Goal: Information Seeking & Learning: Learn about a topic

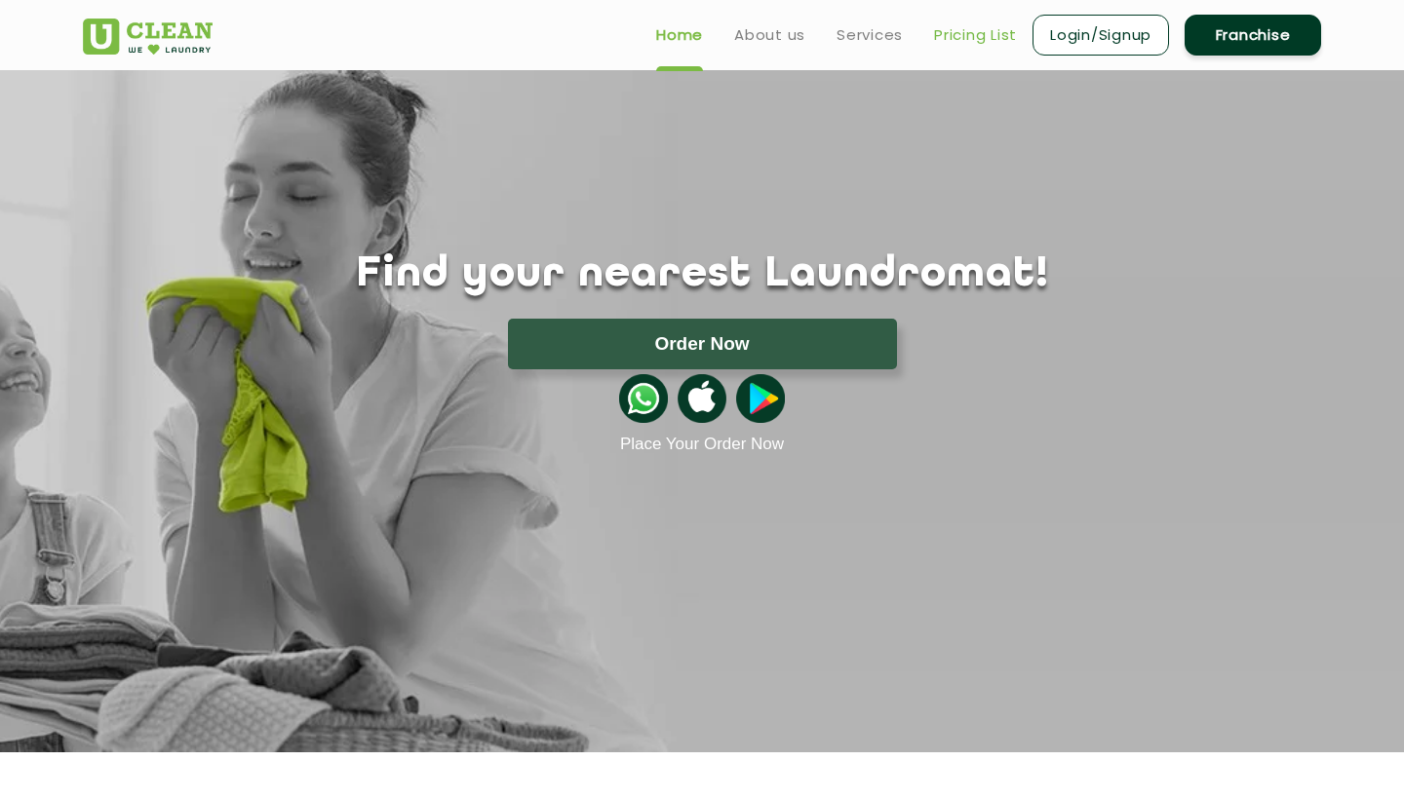
click at [965, 41] on link "Pricing List" at bounding box center [975, 34] width 83 height 23
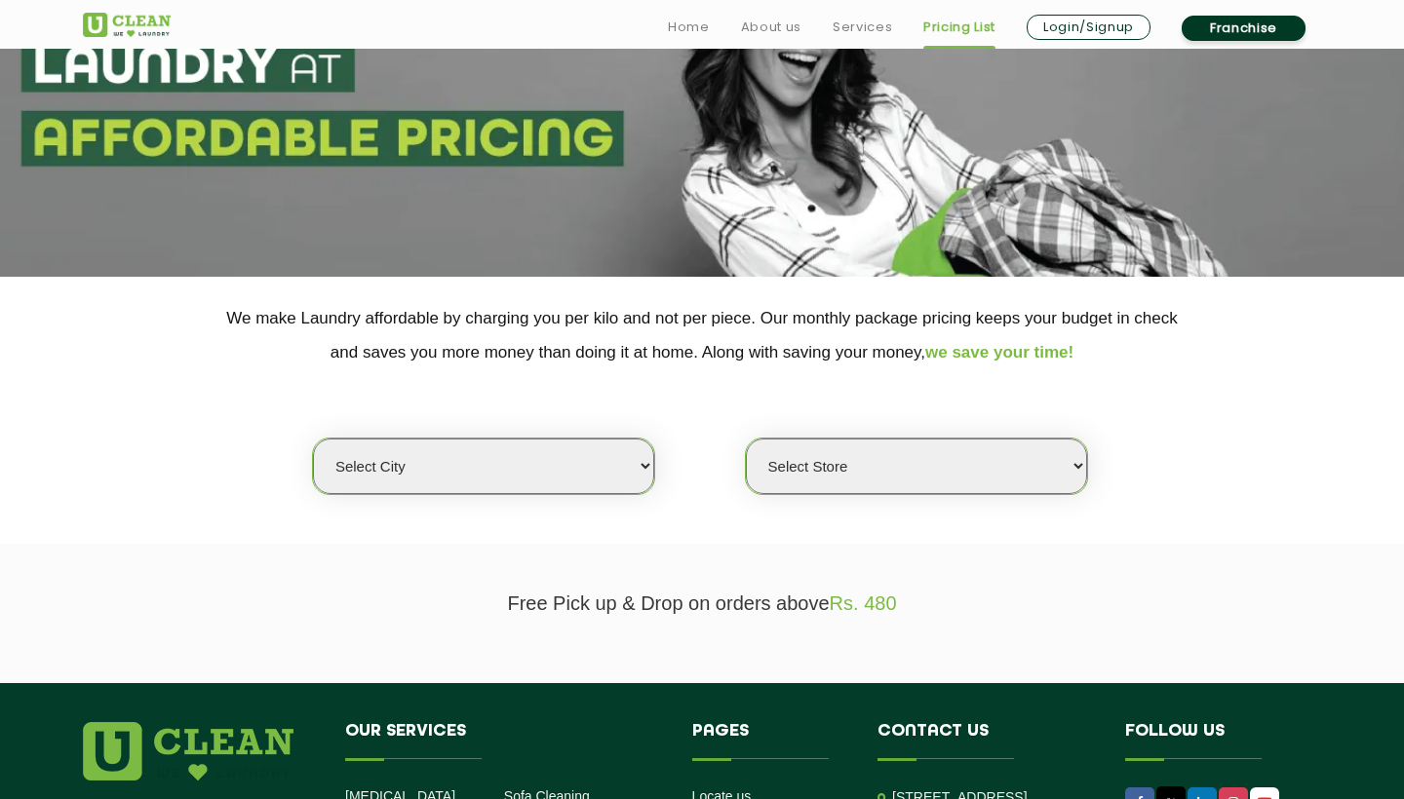
scroll to position [173, 0]
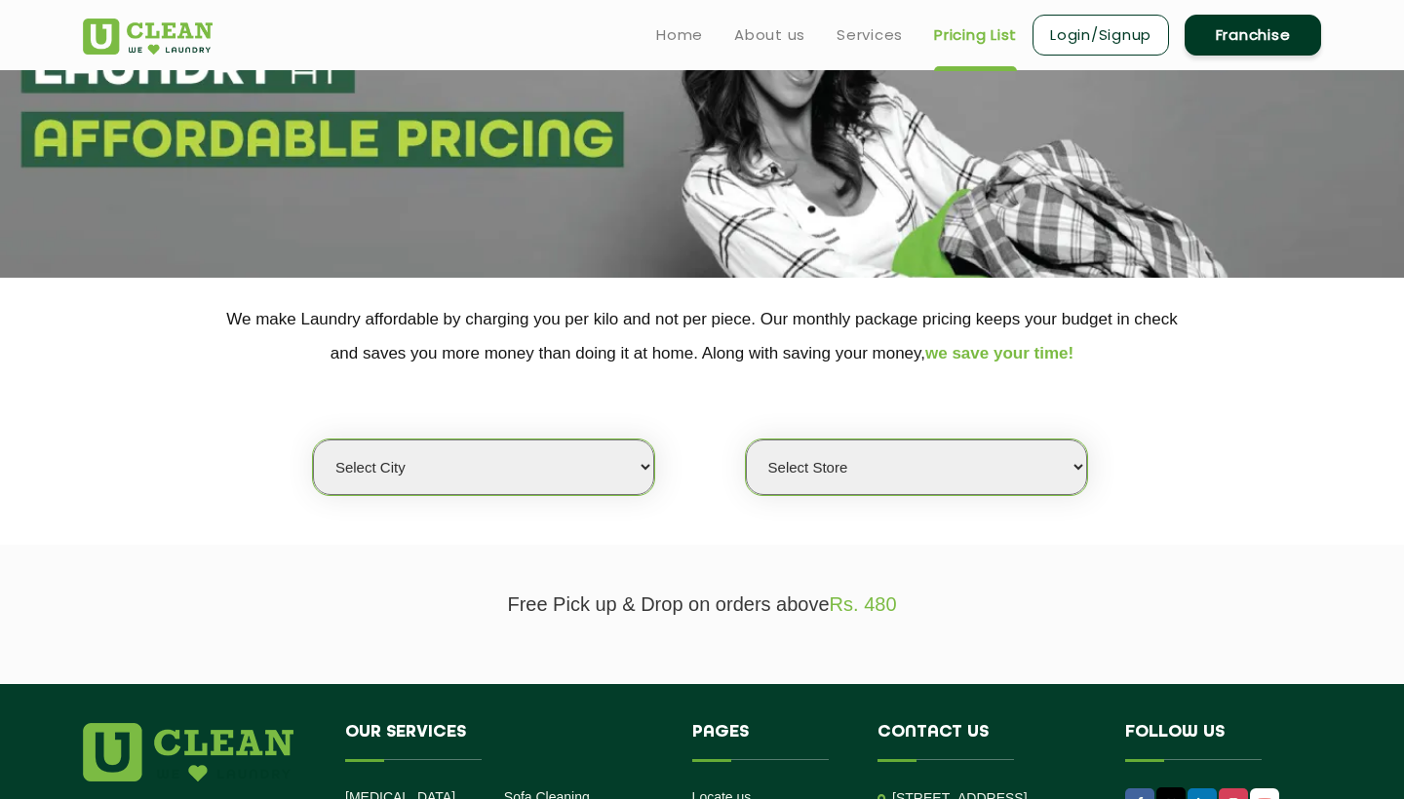
click at [411, 448] on select "Select city [GEOGRAPHIC_DATA] [GEOGRAPHIC_DATA] [GEOGRAPHIC_DATA] [GEOGRAPHIC_D…" at bounding box center [483, 468] width 341 height 56
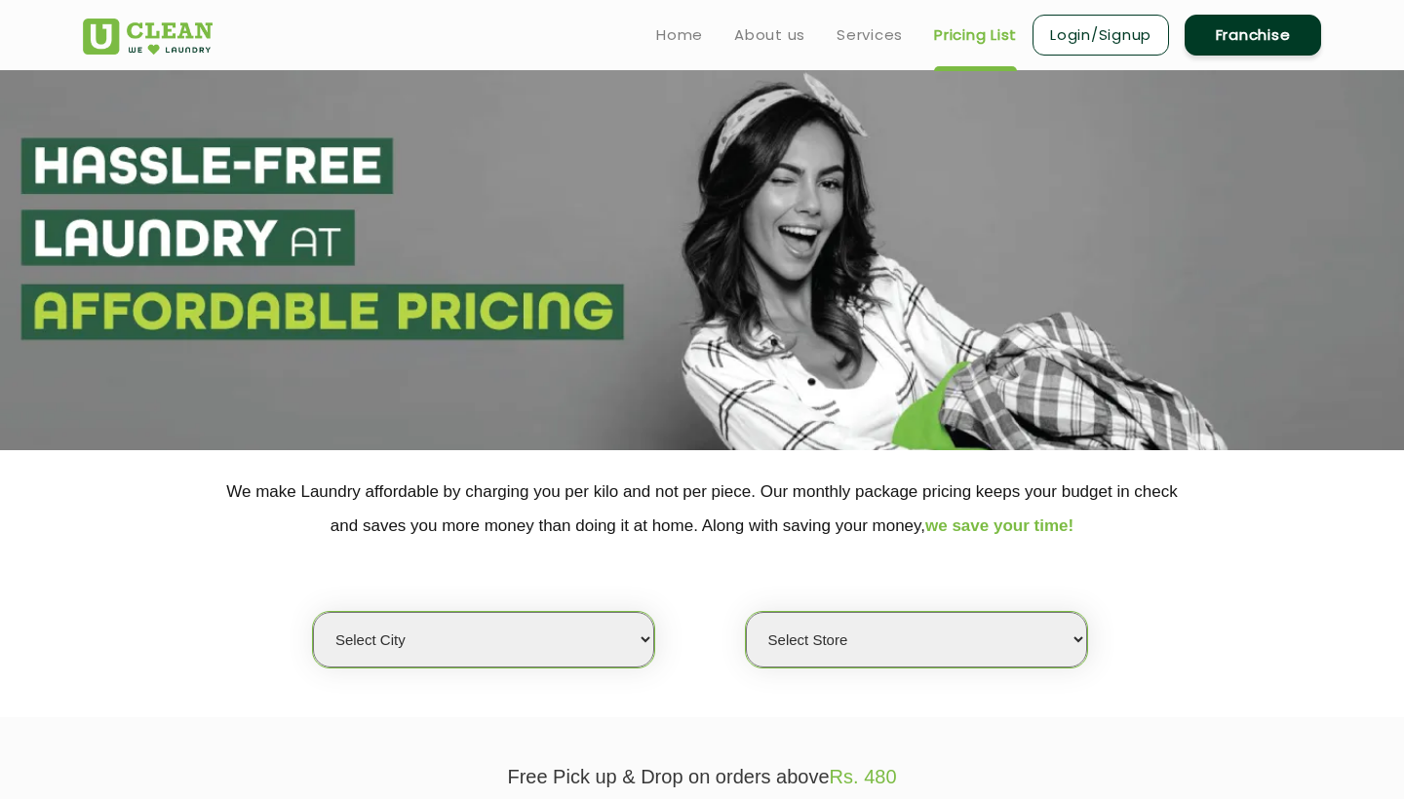
scroll to position [0, 0]
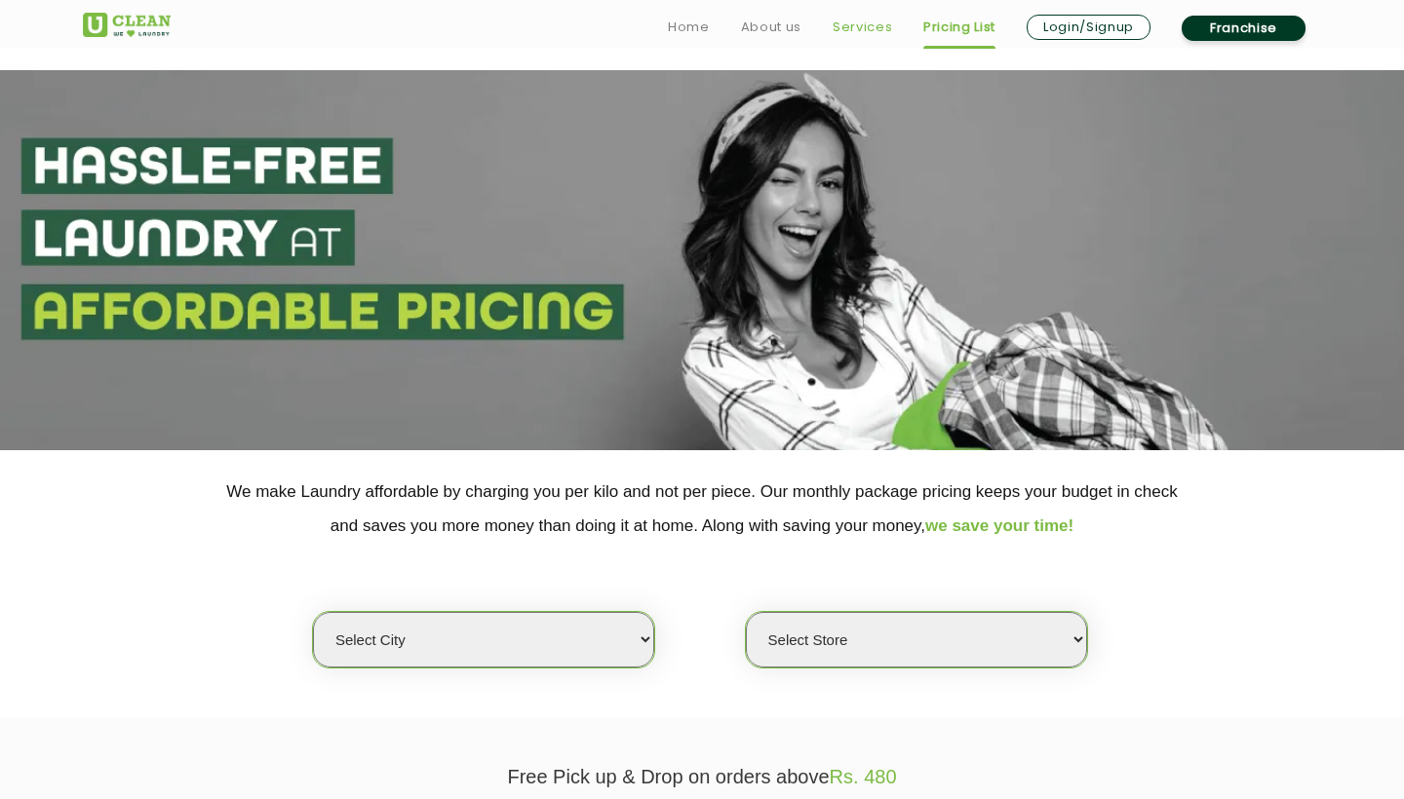
click at [835, 26] on link "Services" at bounding box center [861, 27] width 59 height 23
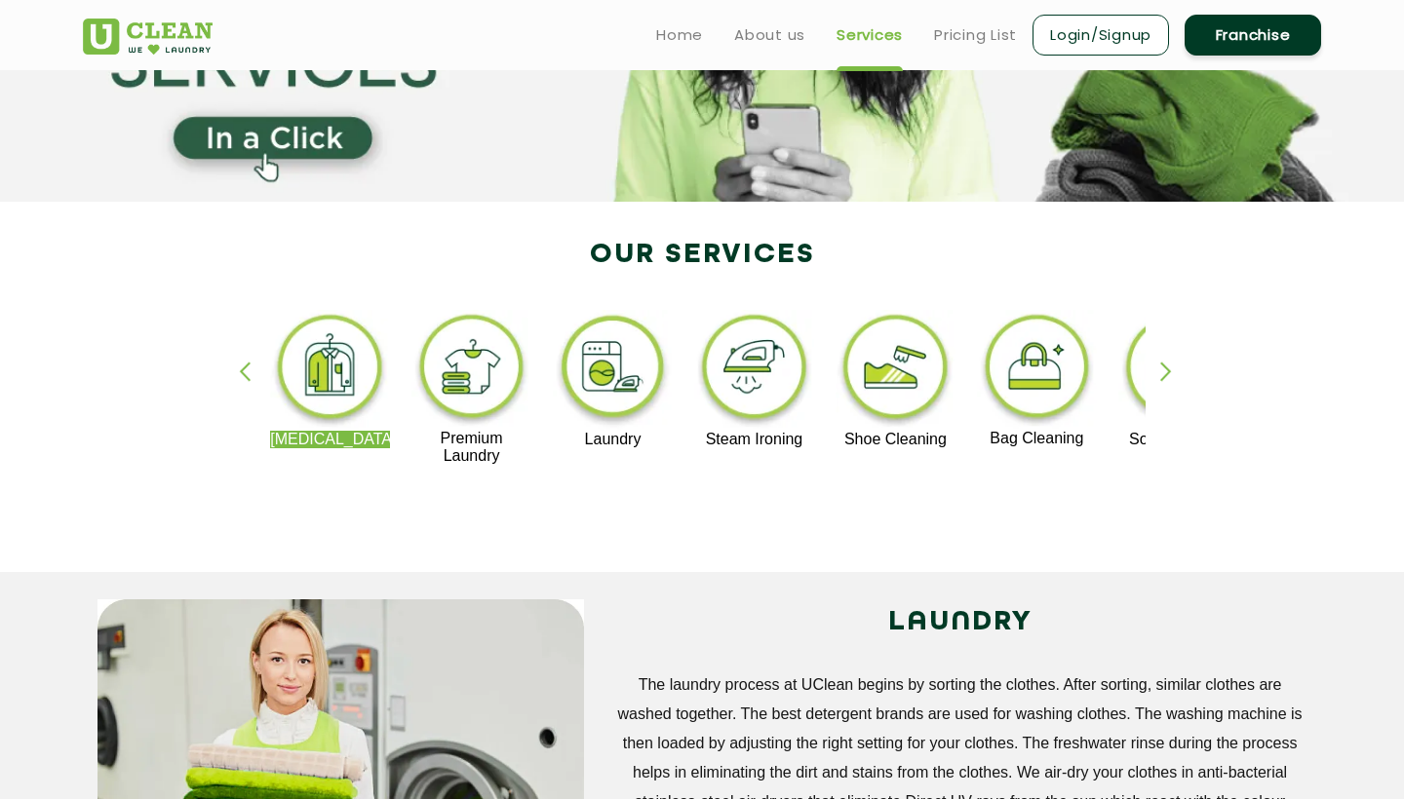
scroll to position [249, 0]
click at [1164, 374] on div "button" at bounding box center [1174, 389] width 29 height 54
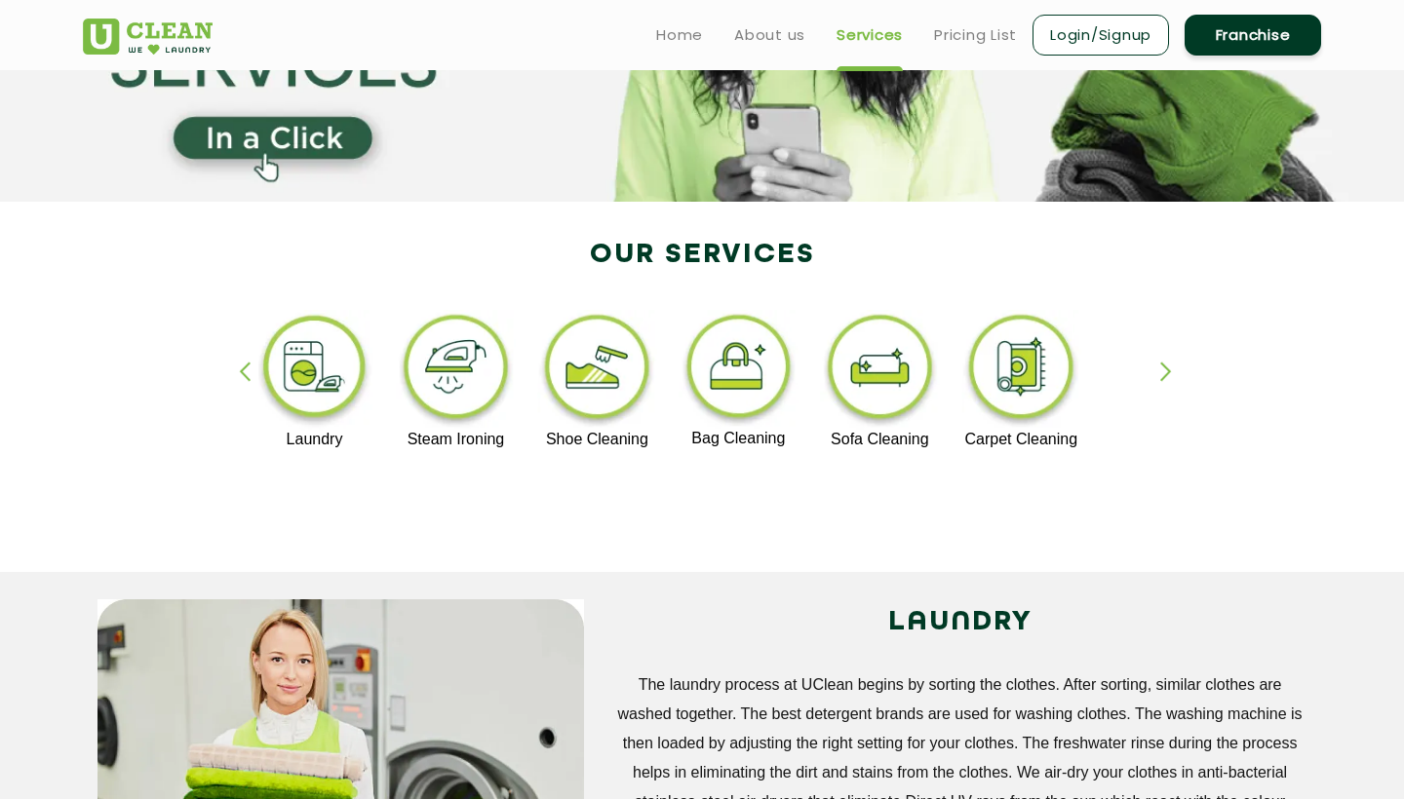
click at [751, 364] on img at bounding box center [738, 370] width 120 height 120
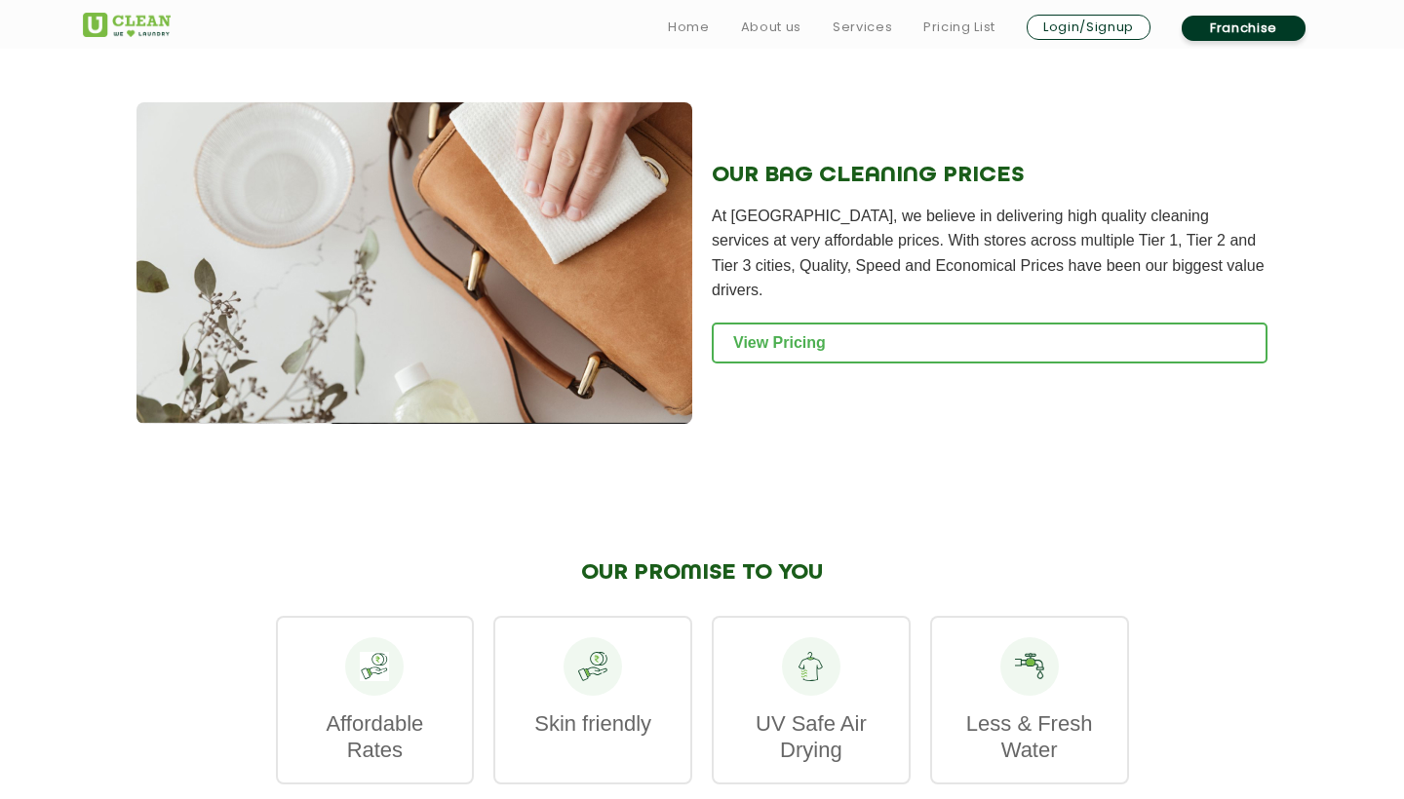
scroll to position [2051, 0]
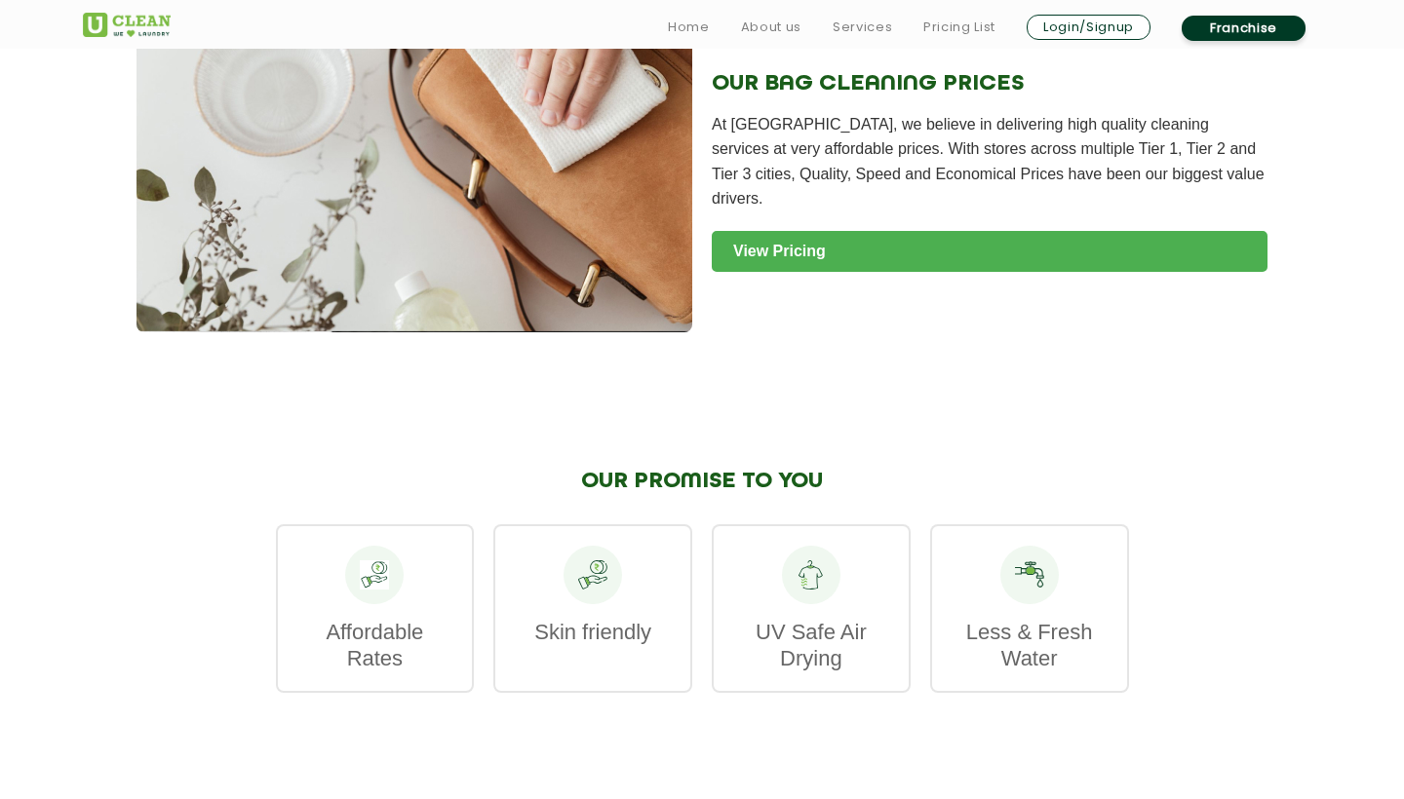
click at [813, 233] on link "View Pricing" at bounding box center [990, 251] width 556 height 41
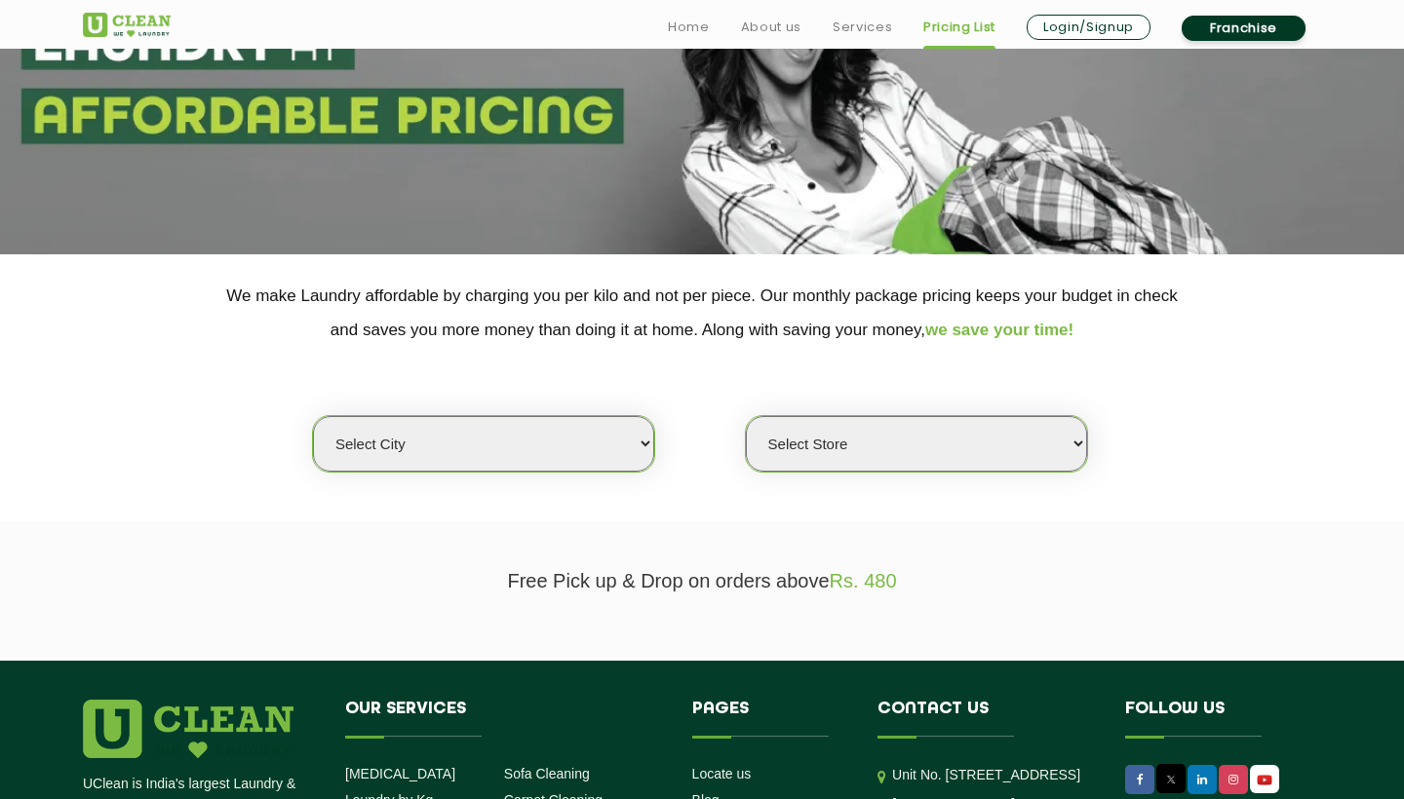
scroll to position [196, 0]
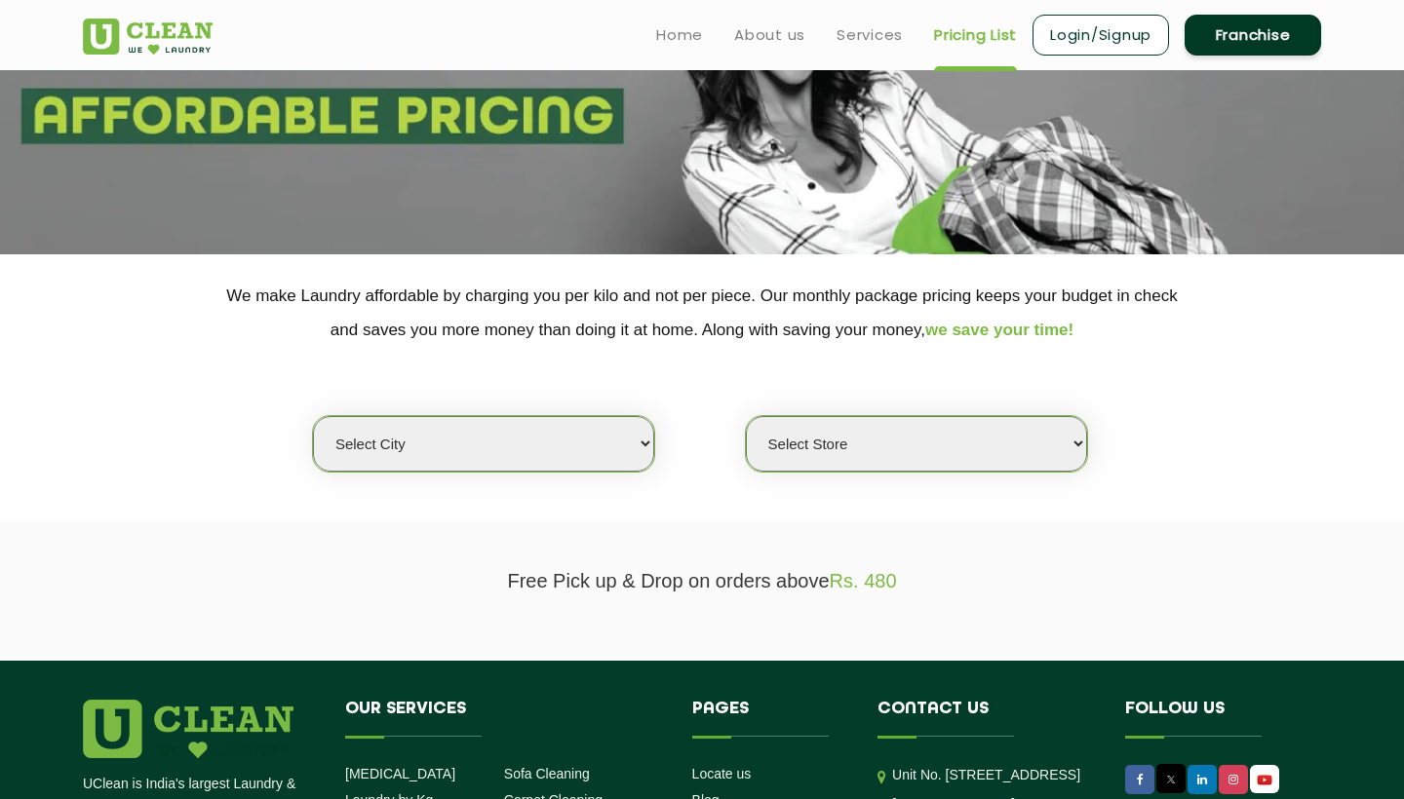
click at [616, 431] on select "Select city Aalo Agartala Agra Ahmedabad Akola Aligarh Alwar - UClean Select Am…" at bounding box center [483, 444] width 341 height 56
select select "40"
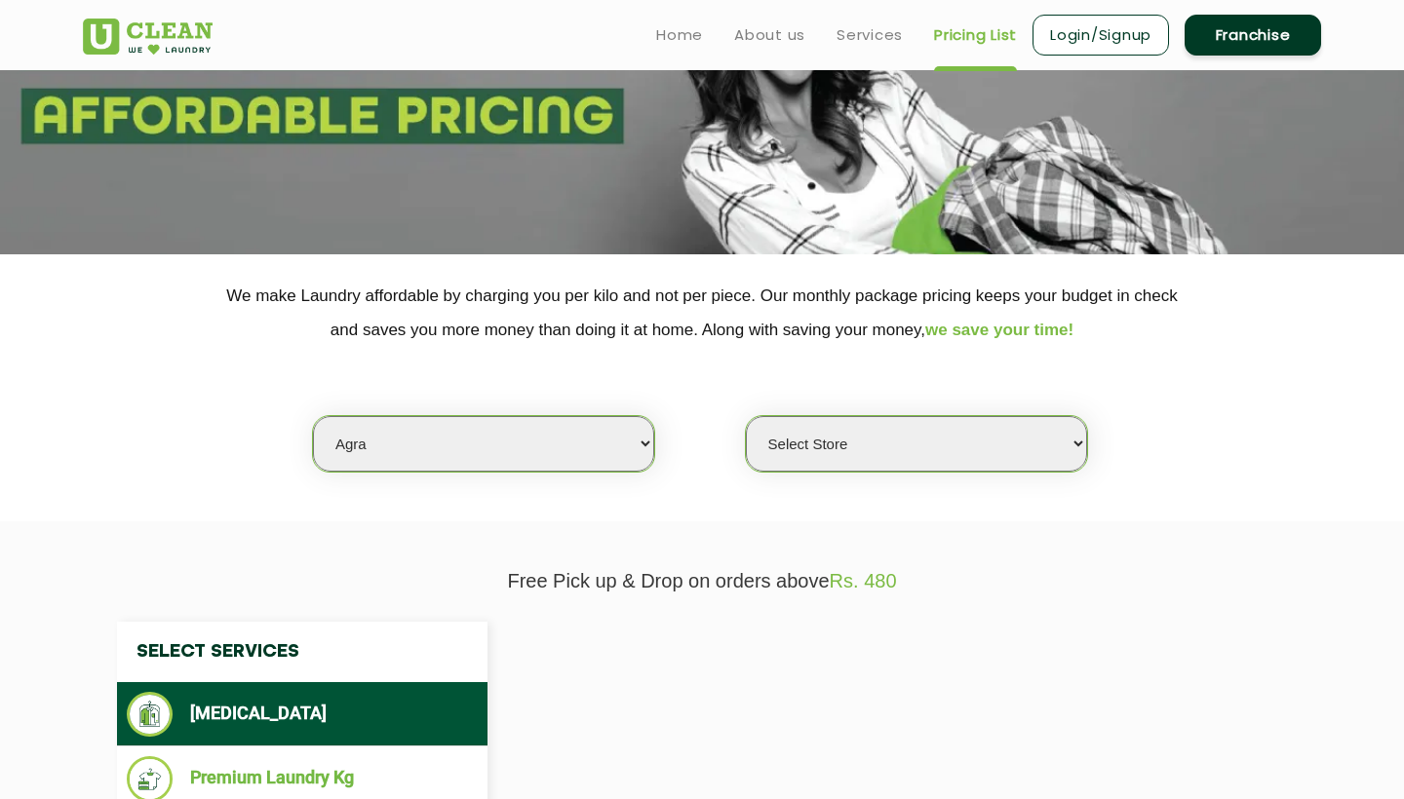
select select "0"
click at [846, 430] on select "Select Store UClean Kargil Crossing UClean Kamla Nagar Agra" at bounding box center [916, 444] width 341 height 56
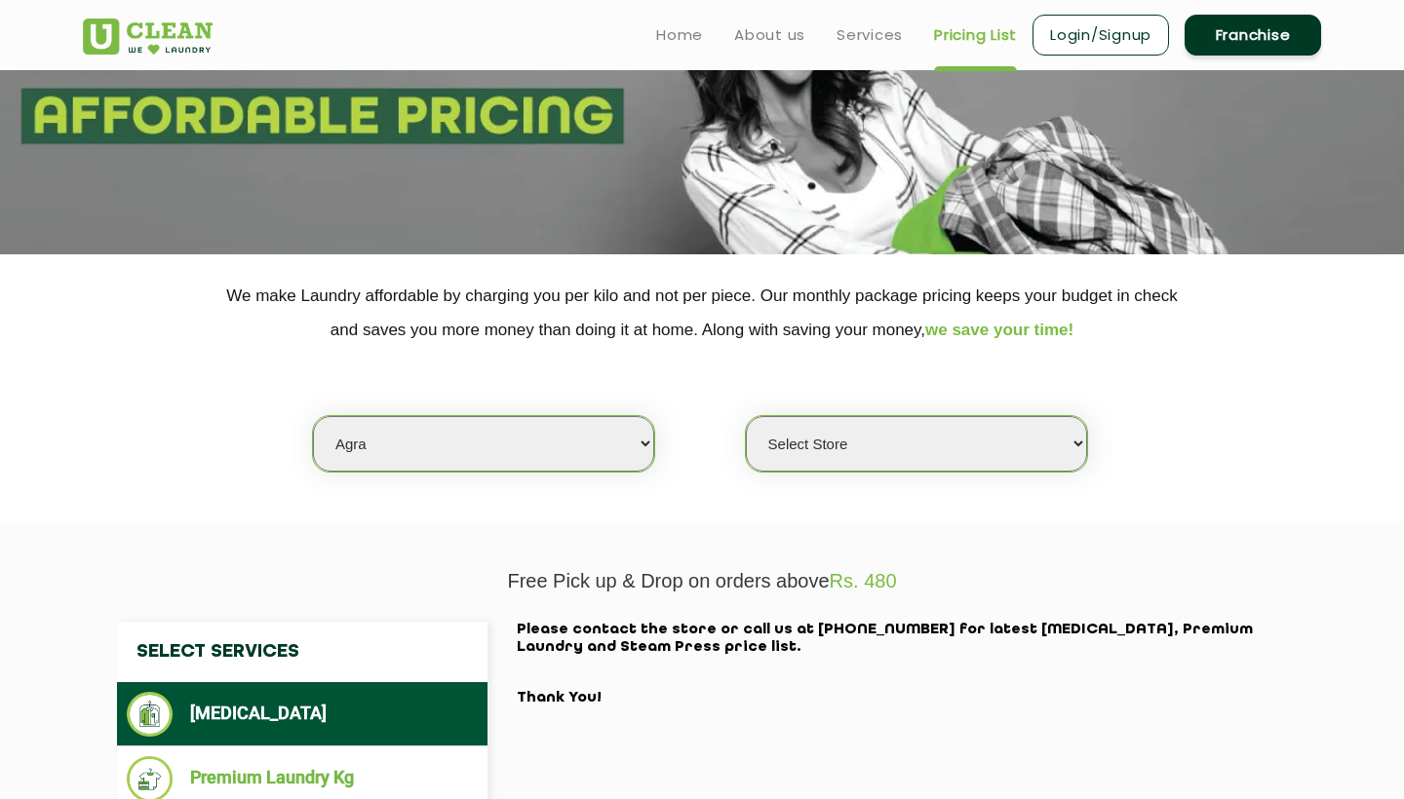
click at [535, 422] on select "Select city [GEOGRAPHIC_DATA] [GEOGRAPHIC_DATA] [GEOGRAPHIC_DATA] [GEOGRAPHIC_D…" at bounding box center [483, 444] width 341 height 56
select select "30"
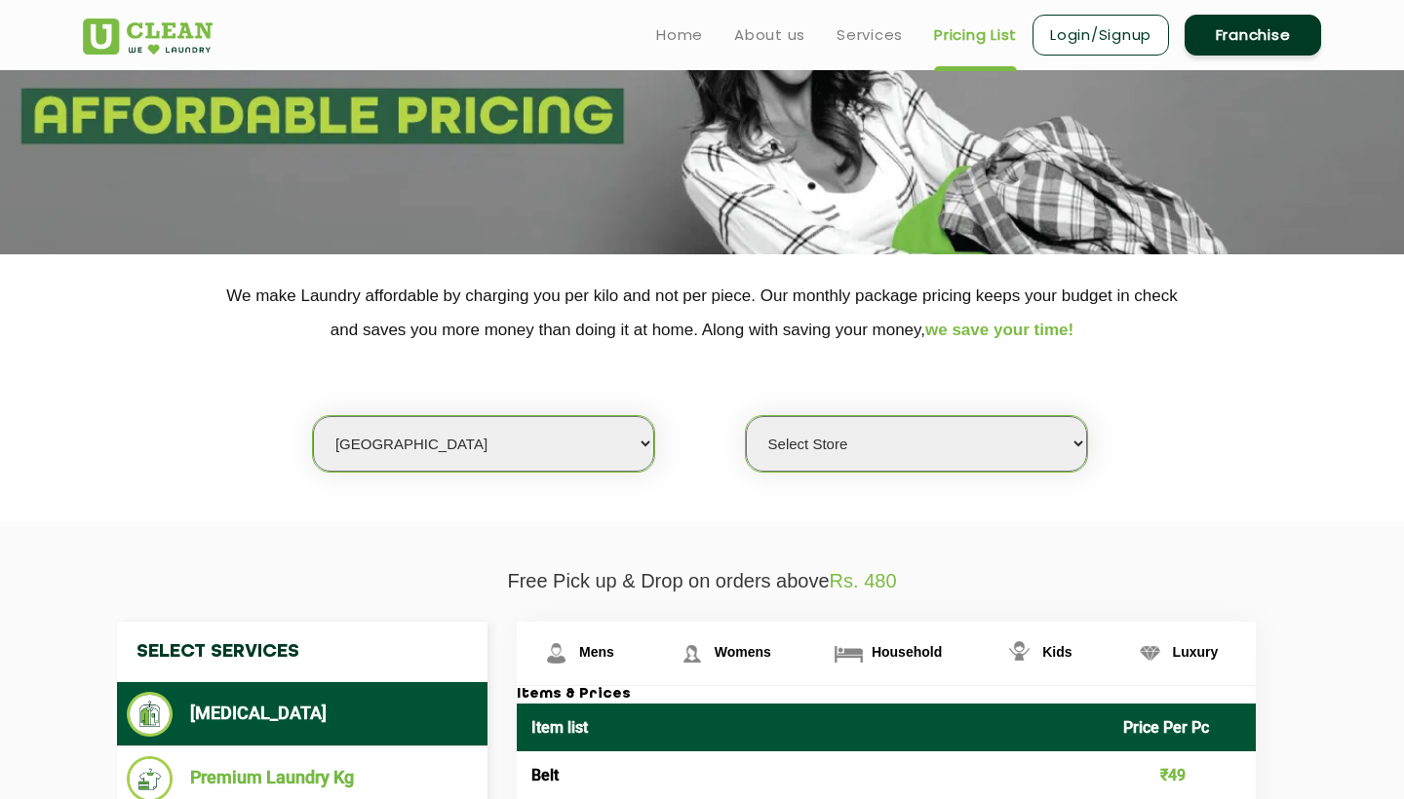
click at [1015, 429] on select "Select Store UClean Shastri Nagar" at bounding box center [916, 444] width 341 height 56
select select "421"
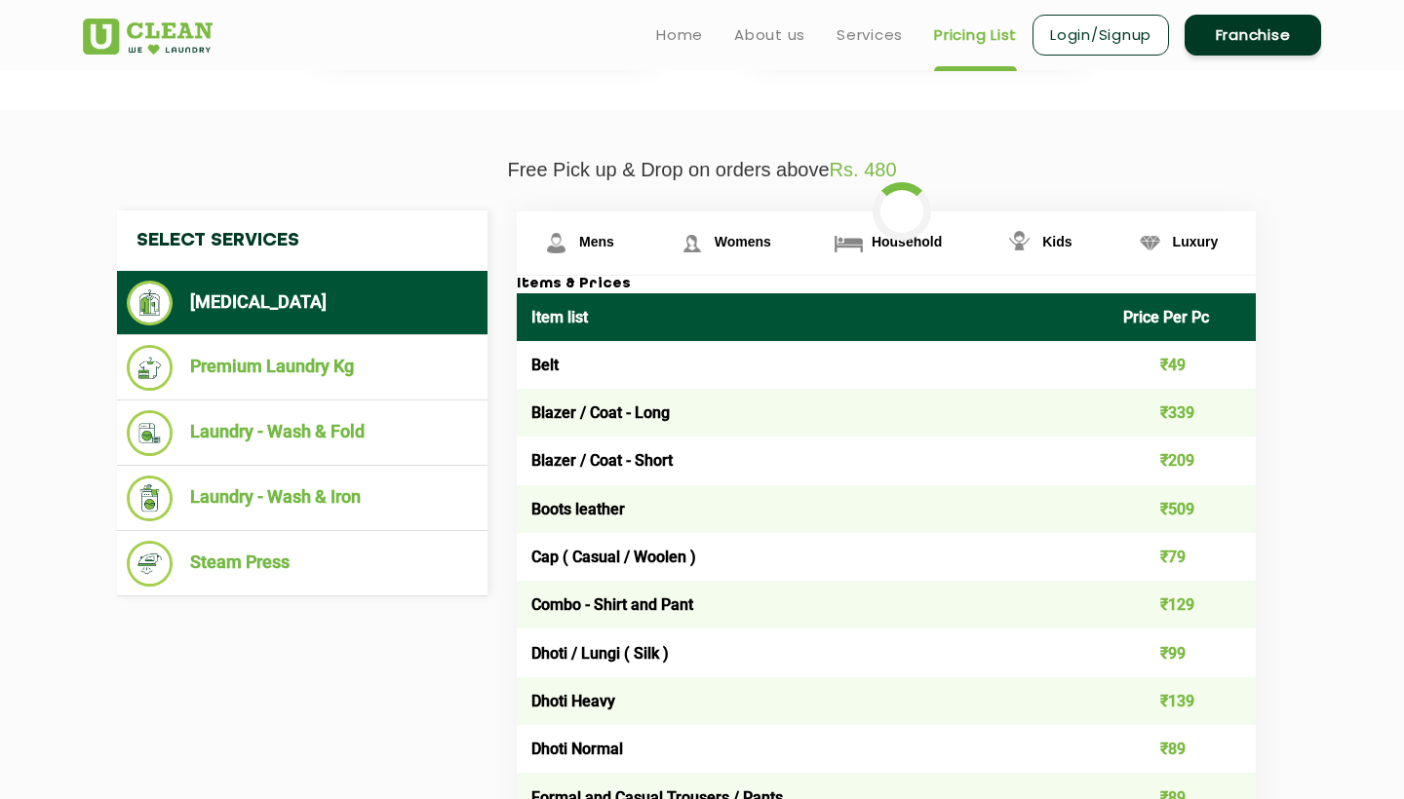
scroll to position [607, 0]
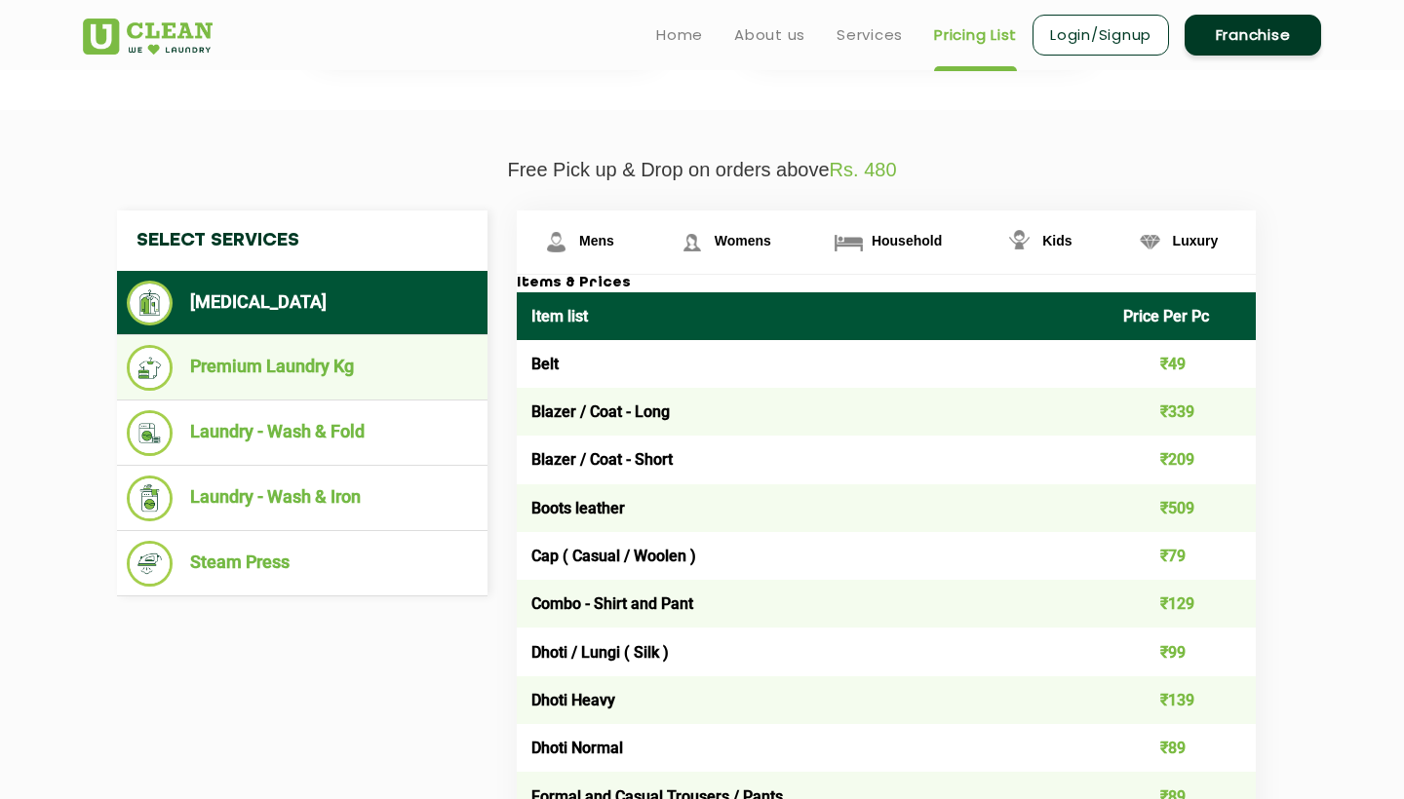
click at [266, 358] on li "Premium Laundry Kg" at bounding box center [302, 368] width 351 height 46
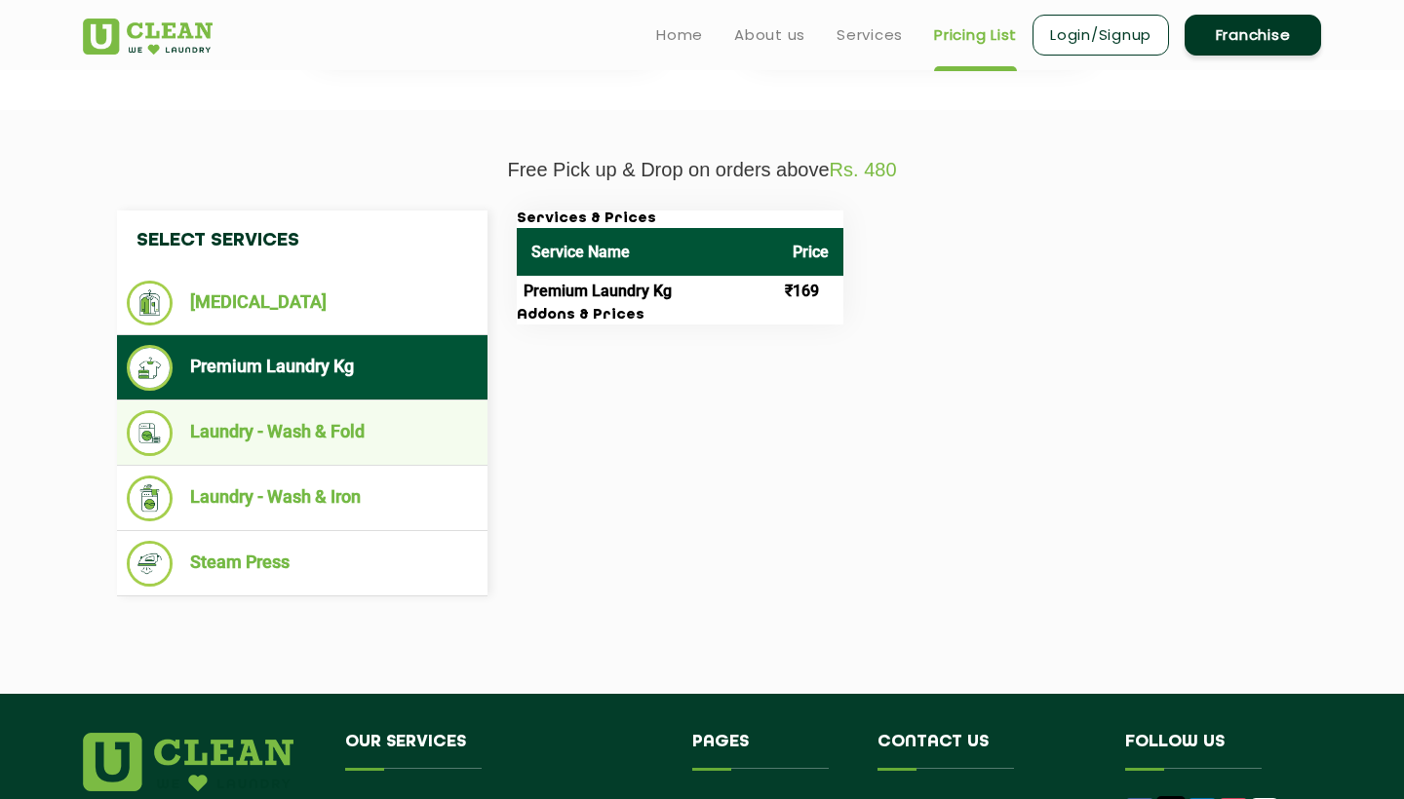
click at [185, 423] on li "Laundry - Wash & Fold" at bounding box center [302, 433] width 351 height 46
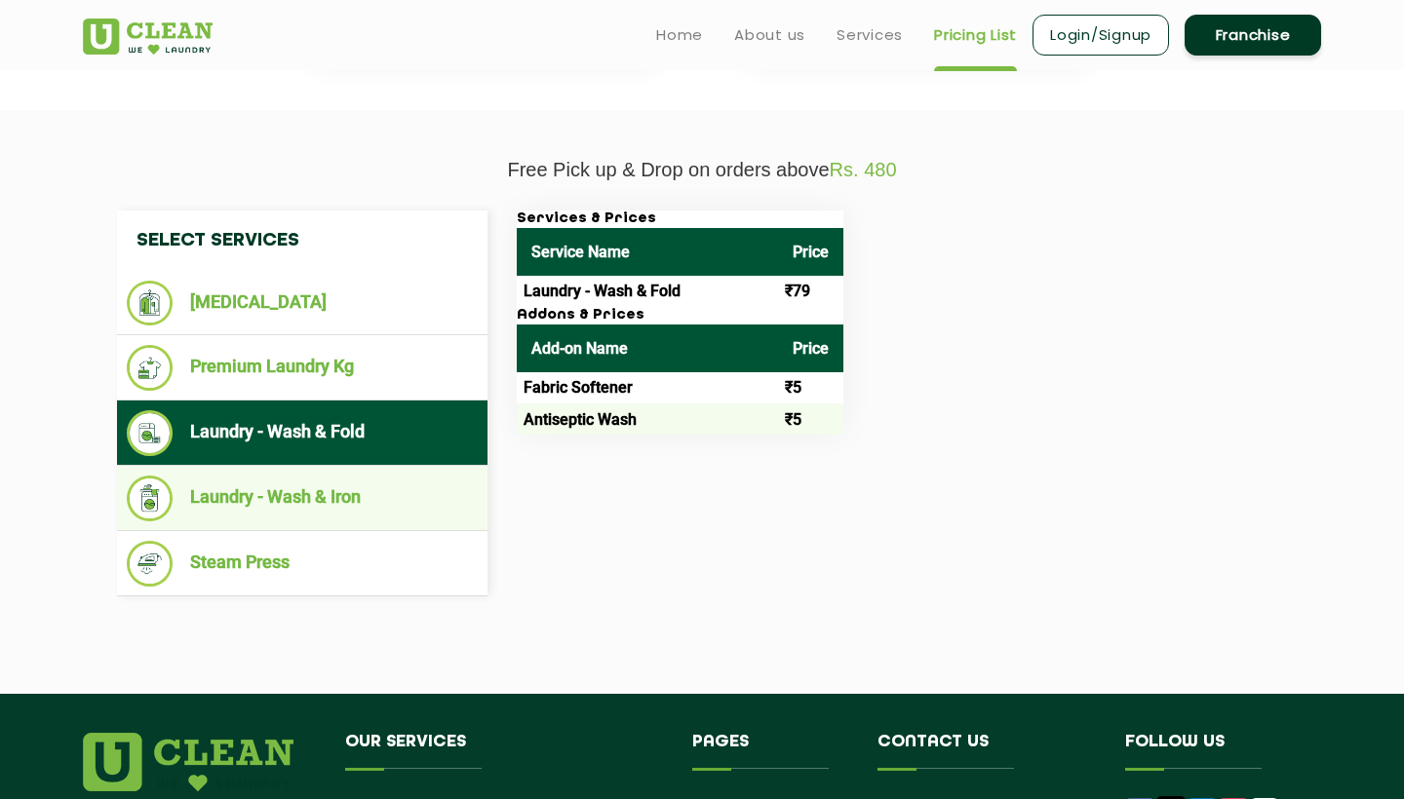
click at [334, 476] on li "Laundry - Wash & Iron" at bounding box center [302, 499] width 351 height 46
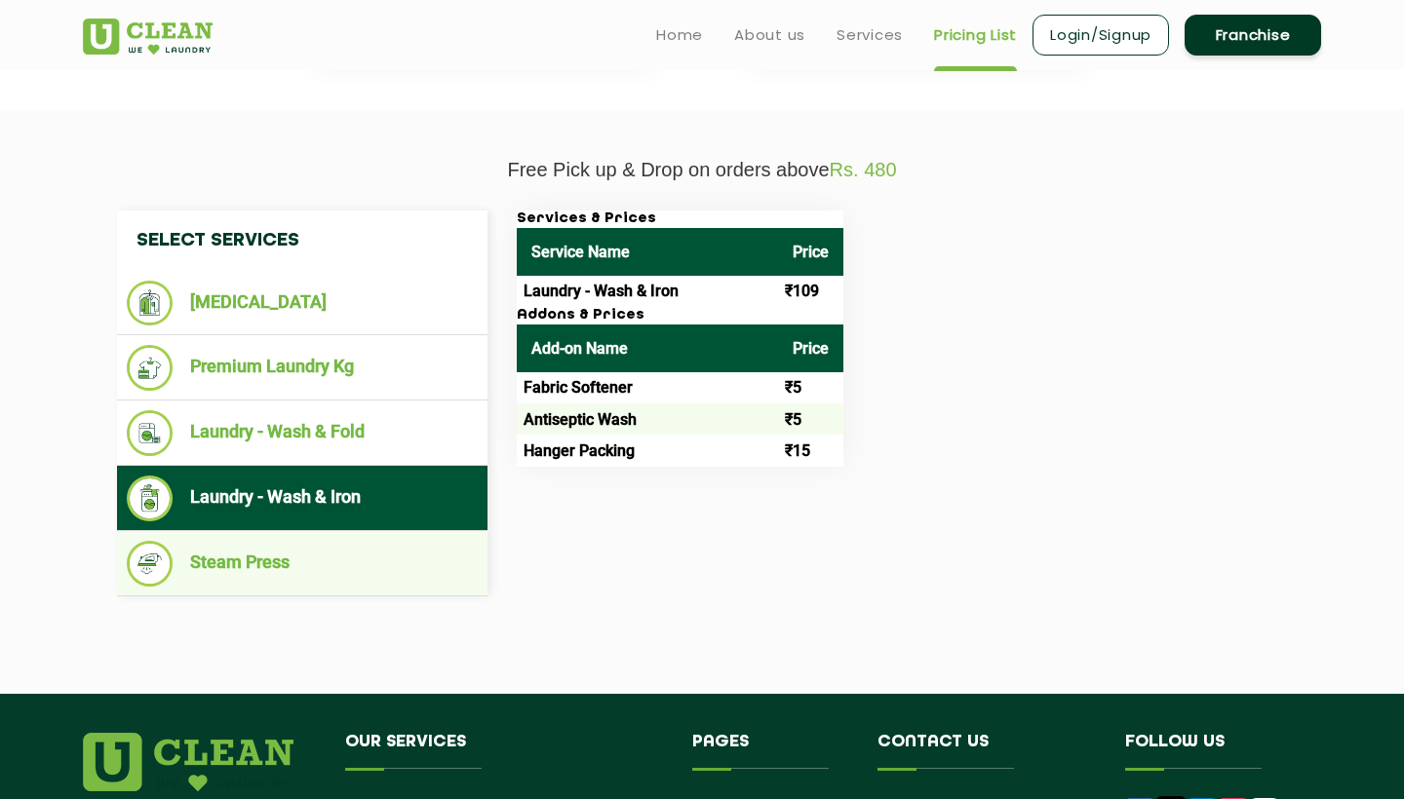
click at [218, 583] on ul "Steam Press" at bounding box center [302, 563] width 370 height 65
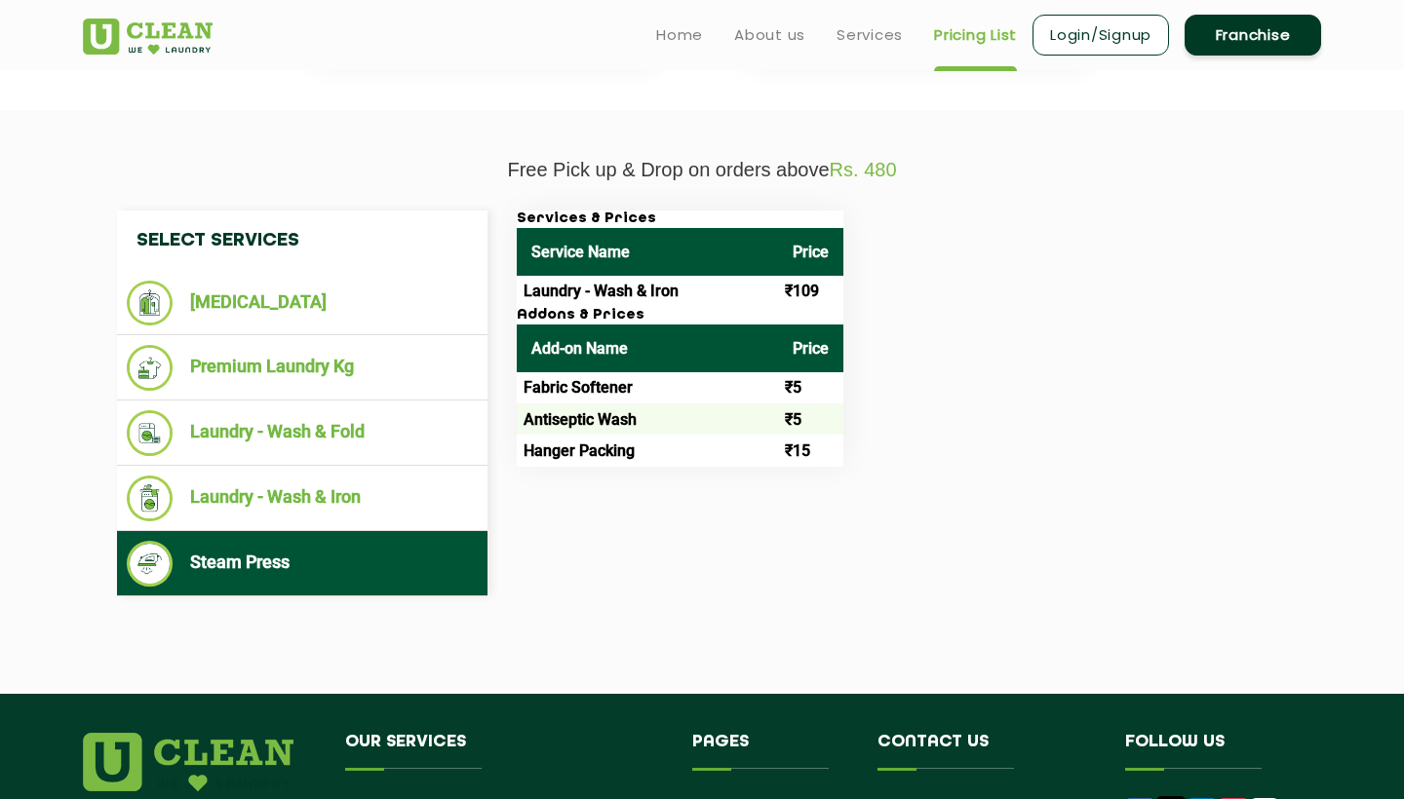
click at [251, 556] on li "Steam Press" at bounding box center [302, 564] width 351 height 46
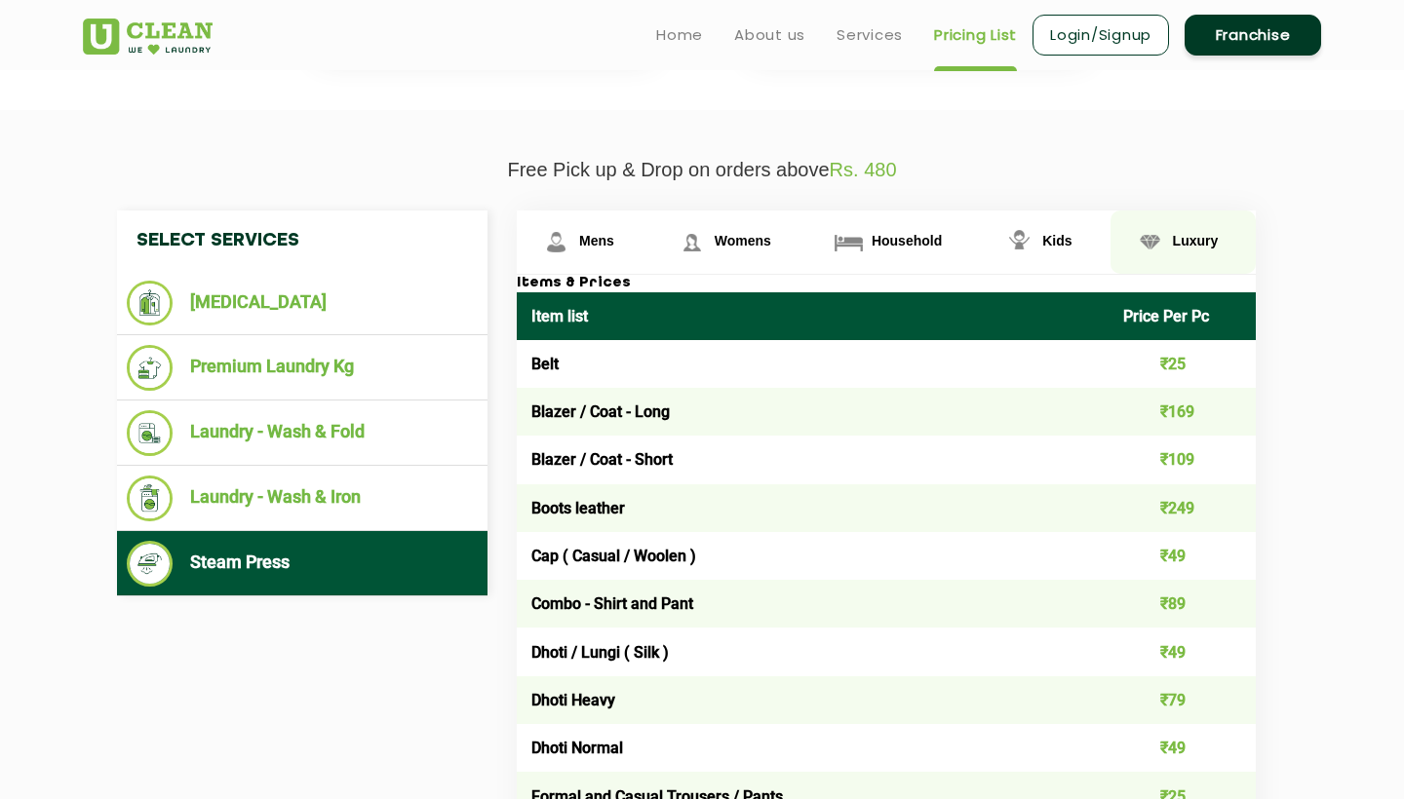
click at [573, 240] on img at bounding box center [556, 242] width 34 height 34
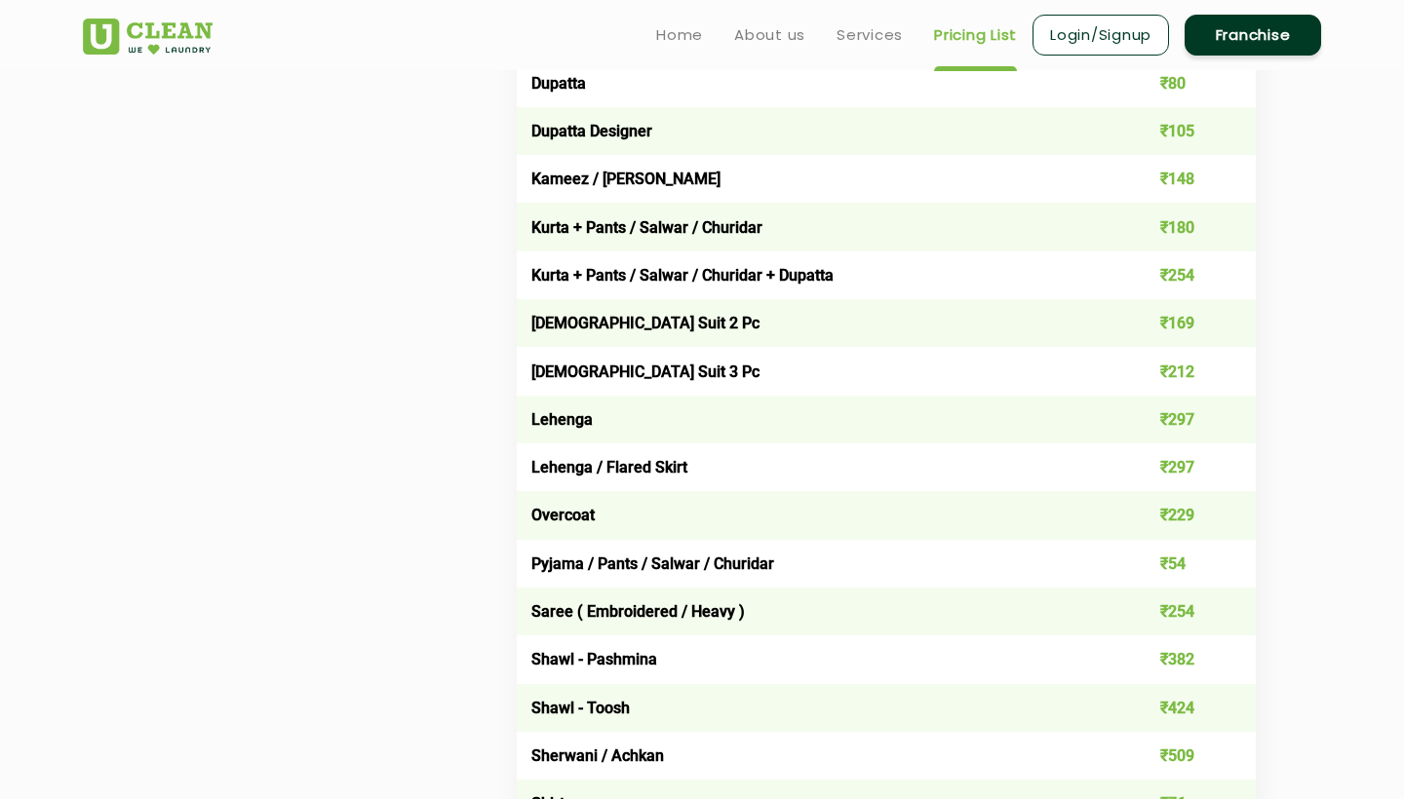
scroll to position [698, 0]
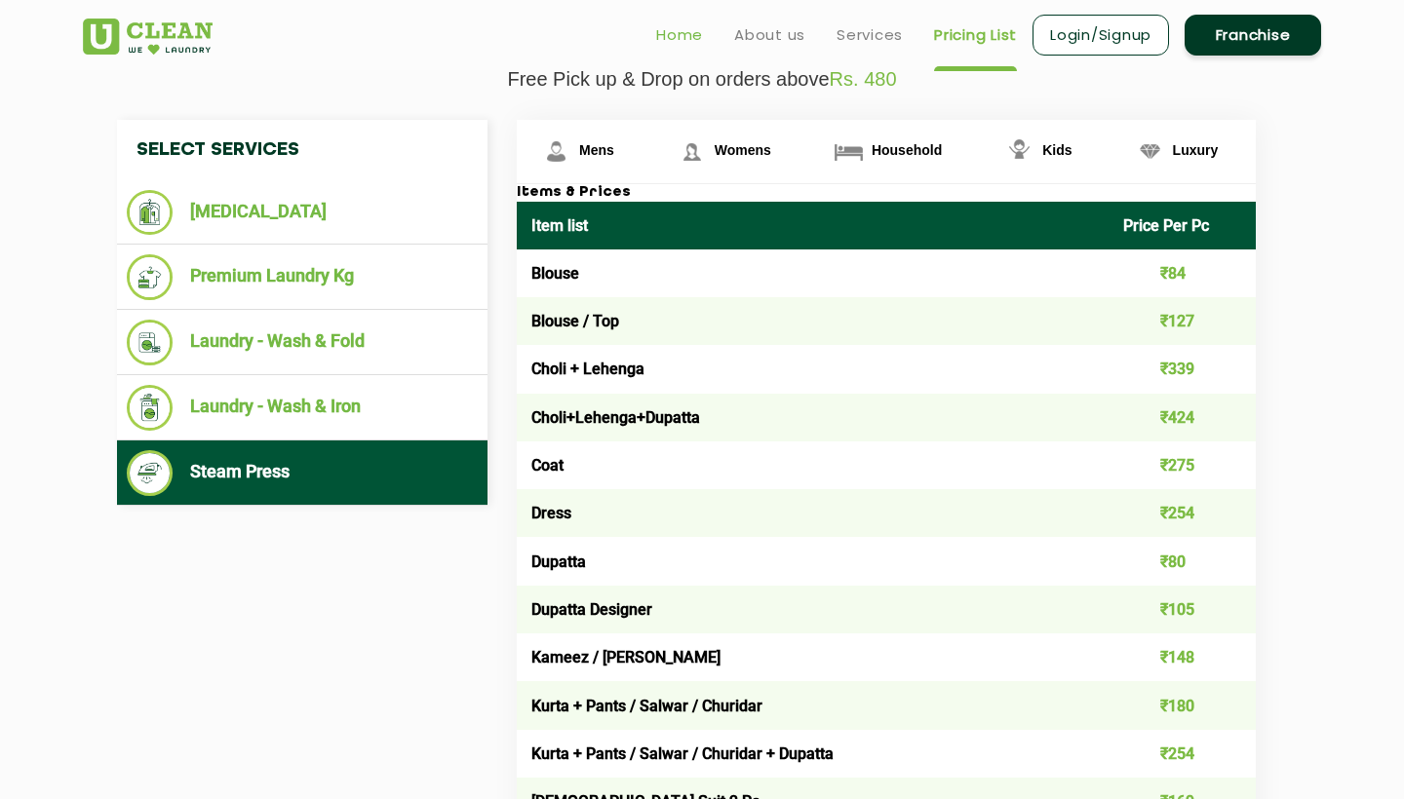
click at [660, 34] on link "Home" at bounding box center [679, 34] width 47 height 23
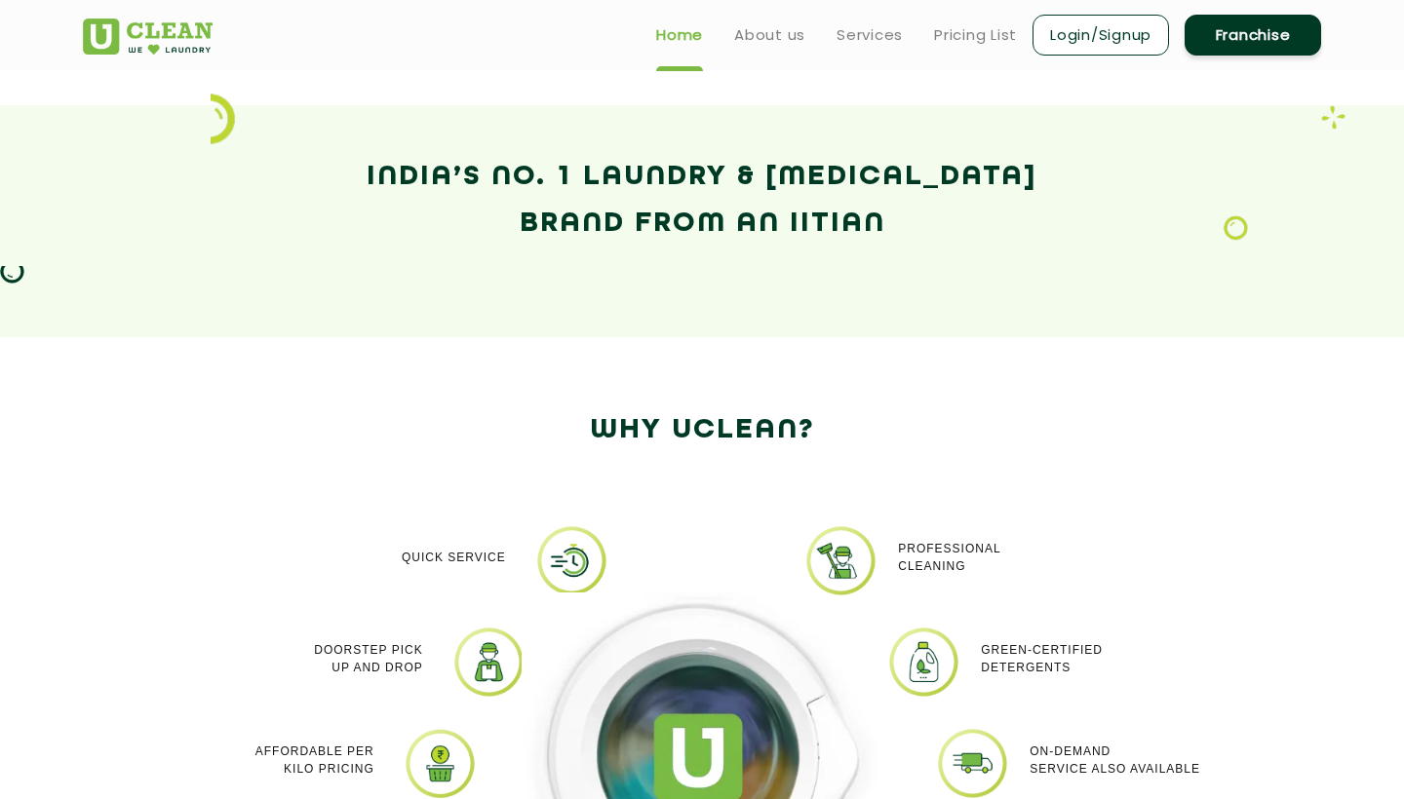
scroll to position [1005, 0]
